Goal: Find specific page/section: Find specific page/section

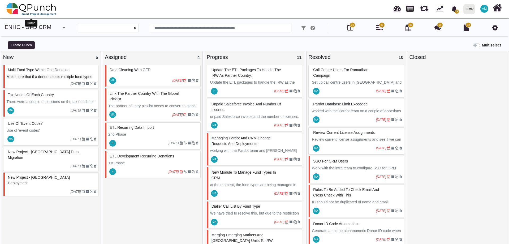
select select
click at [41, 8] on img at bounding box center [31, 9] width 50 height 16
click at [35, 8] on img at bounding box center [31, 9] width 50 height 16
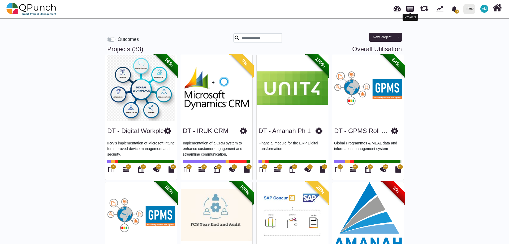
click at [409, 10] on link at bounding box center [409, 8] width 7 height 9
click at [398, 10] on link at bounding box center [396, 7] width 7 height 9
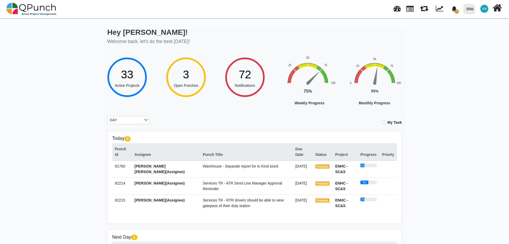
click at [387, 122] on label "My Task" at bounding box center [394, 123] width 14 height 6
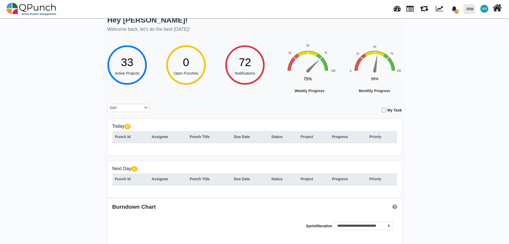
scroll to position [19, 0]
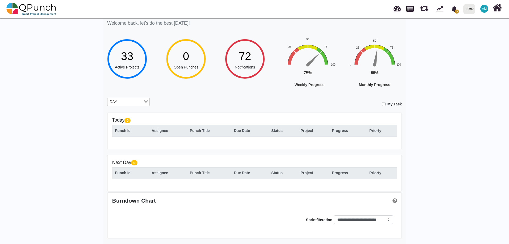
click at [387, 103] on label "My Task" at bounding box center [394, 104] width 14 height 6
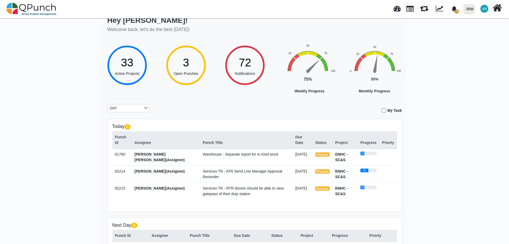
scroll to position [0, 0]
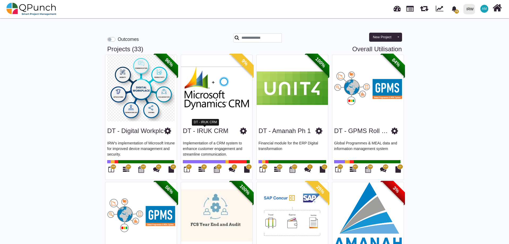
click at [205, 131] on link "DT - IRUK CRM" at bounding box center [206, 130] width 46 height 7
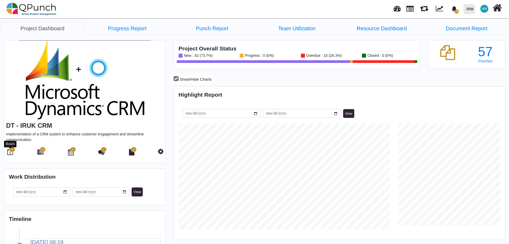
scroll to position [106, 110]
click at [7, 154] on icon at bounding box center [10, 152] width 6 height 6
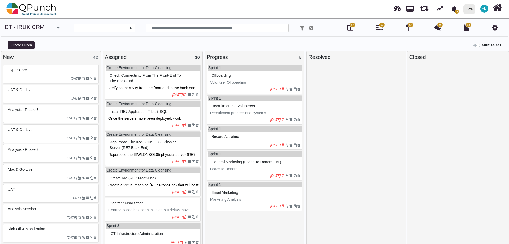
select select
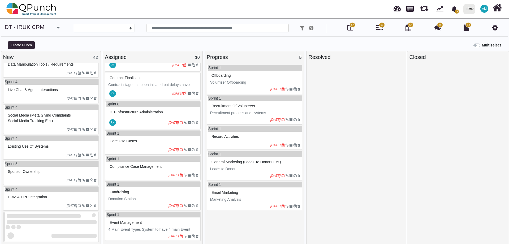
scroll to position [456, 0]
